Goal: Information Seeking & Learning: Learn about a topic

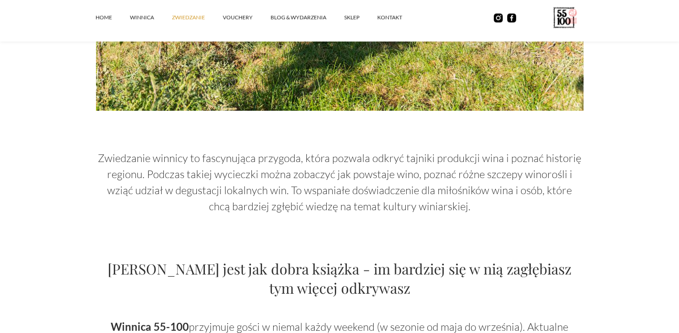
scroll to position [357, 0]
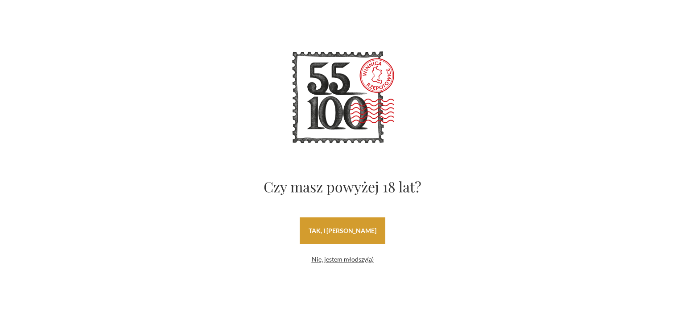
click at [371, 231] on link "tak, i uwielbiam wino" at bounding box center [343, 230] width 86 height 27
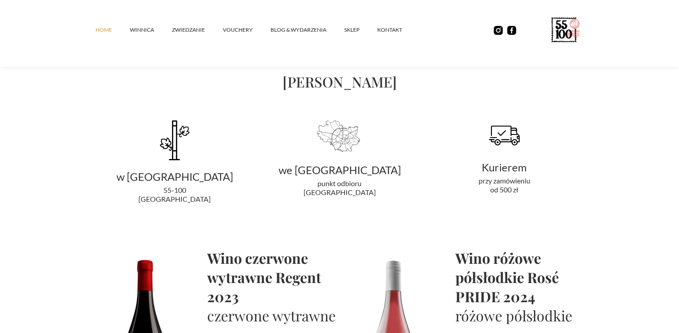
scroll to position [1517, 0]
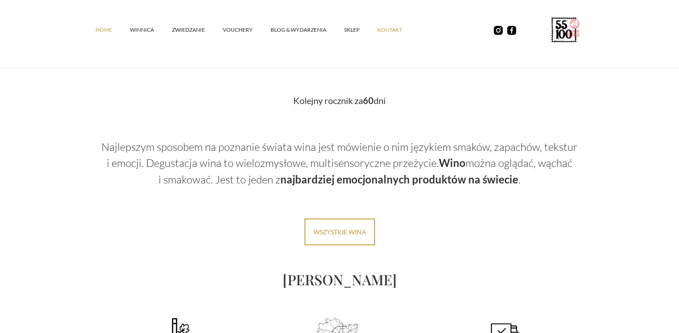
click at [393, 34] on link "kontakt" at bounding box center [398, 30] width 43 height 27
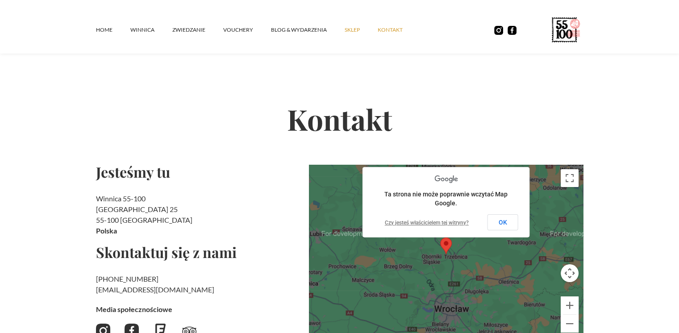
click at [345, 29] on link "SKLEP" at bounding box center [360, 30] width 33 height 27
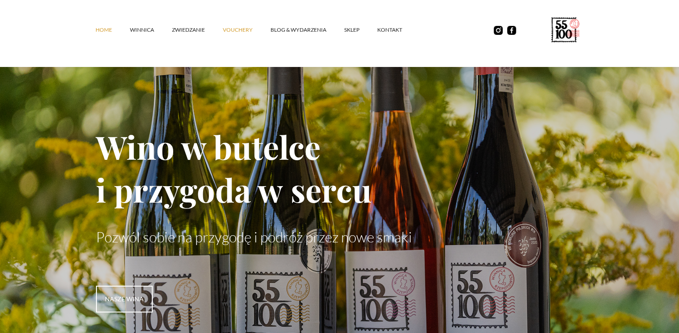
click at [229, 28] on link "vouchery" at bounding box center [247, 30] width 48 height 27
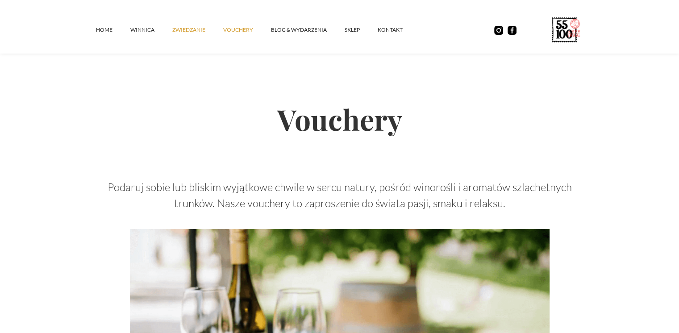
click at [180, 27] on link "ZWIEDZANIE" at bounding box center [197, 30] width 51 height 27
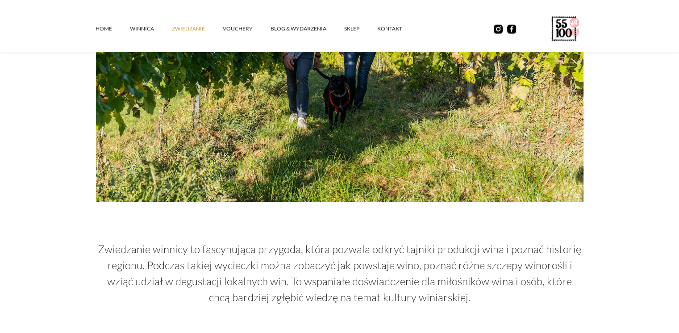
scroll to position [357, 0]
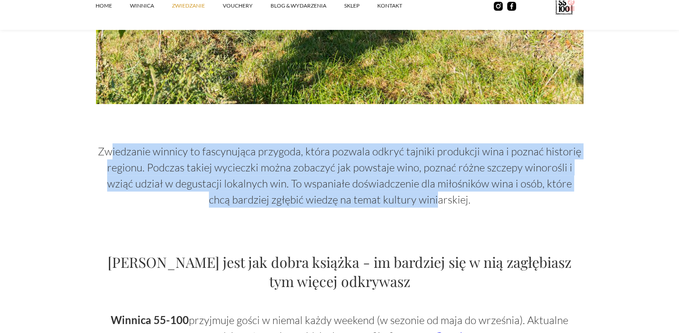
drag, startPoint x: 113, startPoint y: 149, endPoint x: 422, endPoint y: 195, distance: 312.2
click at [425, 193] on p "Zwiedzanie winnicy to fascynująca przygoda, która pozwala odkryć tajniki produk…" at bounding box center [339, 175] width 487 height 64
click at [303, 199] on p "Zwiedzanie winnicy to fascynująca przygoda, która pozwala odkryć tajniki produk…" at bounding box center [339, 175] width 487 height 64
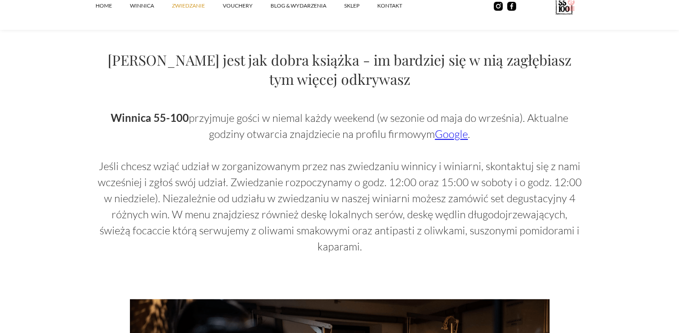
scroll to position [580, 0]
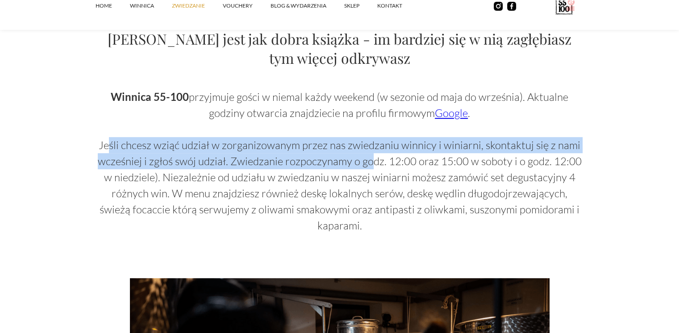
drag, startPoint x: 110, startPoint y: 152, endPoint x: 375, endPoint y: 164, distance: 264.8
click at [375, 164] on p "Winnica 55-100 przyjmuje gości w niemal każdy weekend (w sezonie od maja do wrz…" at bounding box center [339, 161] width 487 height 145
click at [374, 164] on p "Winnica 55-100 przyjmuje gości w niemal każdy weekend (w sezonie od maja do wrz…" at bounding box center [339, 161] width 487 height 145
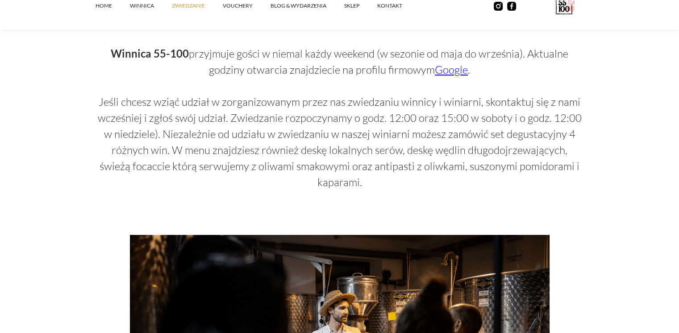
scroll to position [625, 0]
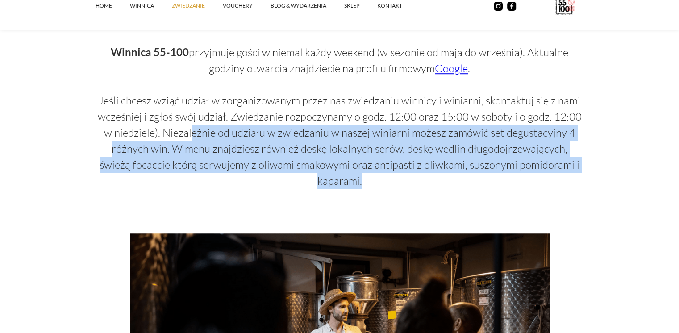
drag, startPoint x: 192, startPoint y: 134, endPoint x: 623, endPoint y: 164, distance: 431.5
click at [623, 164] on section "Zwiedzanie Zwiedzanie winnicy to fascynująca przygoda, która pozwala odkryć taj…" at bounding box center [339, 249] width 679 height 1749
click at [622, 164] on section "Zwiedzanie Zwiedzanie winnicy to fascynująca przygoda, która pozwala odkryć taj…" at bounding box center [339, 249] width 679 height 1749
click at [51, 200] on section "Zwiedzanie Zwiedzanie winnicy to fascynująca przygoda, która pozwala odkryć taj…" at bounding box center [339, 249] width 679 height 1749
click at [83, 166] on section "Zwiedzanie Zwiedzanie winnicy to fascynująca przygoda, która pozwala odkryć taj…" at bounding box center [339, 249] width 679 height 1749
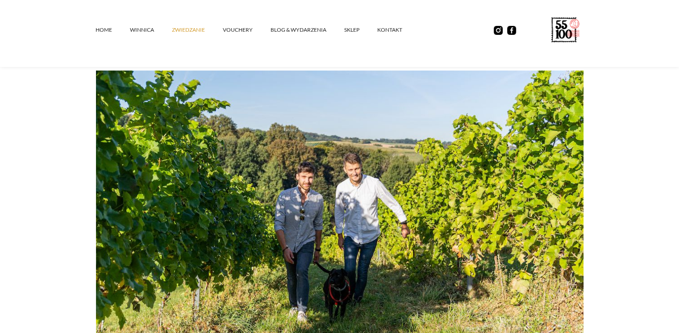
scroll to position [0, 0]
